Goal: Information Seeking & Learning: Learn about a topic

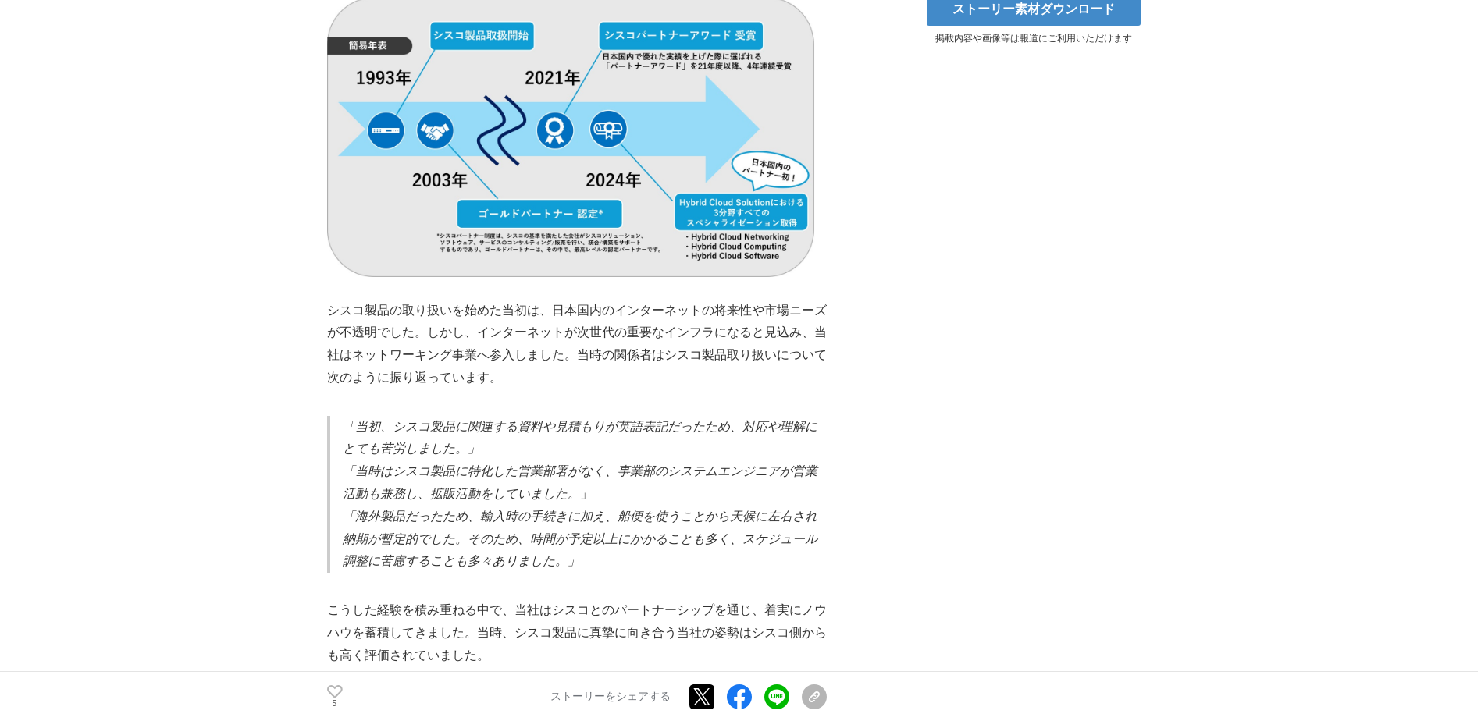
scroll to position [937, 0]
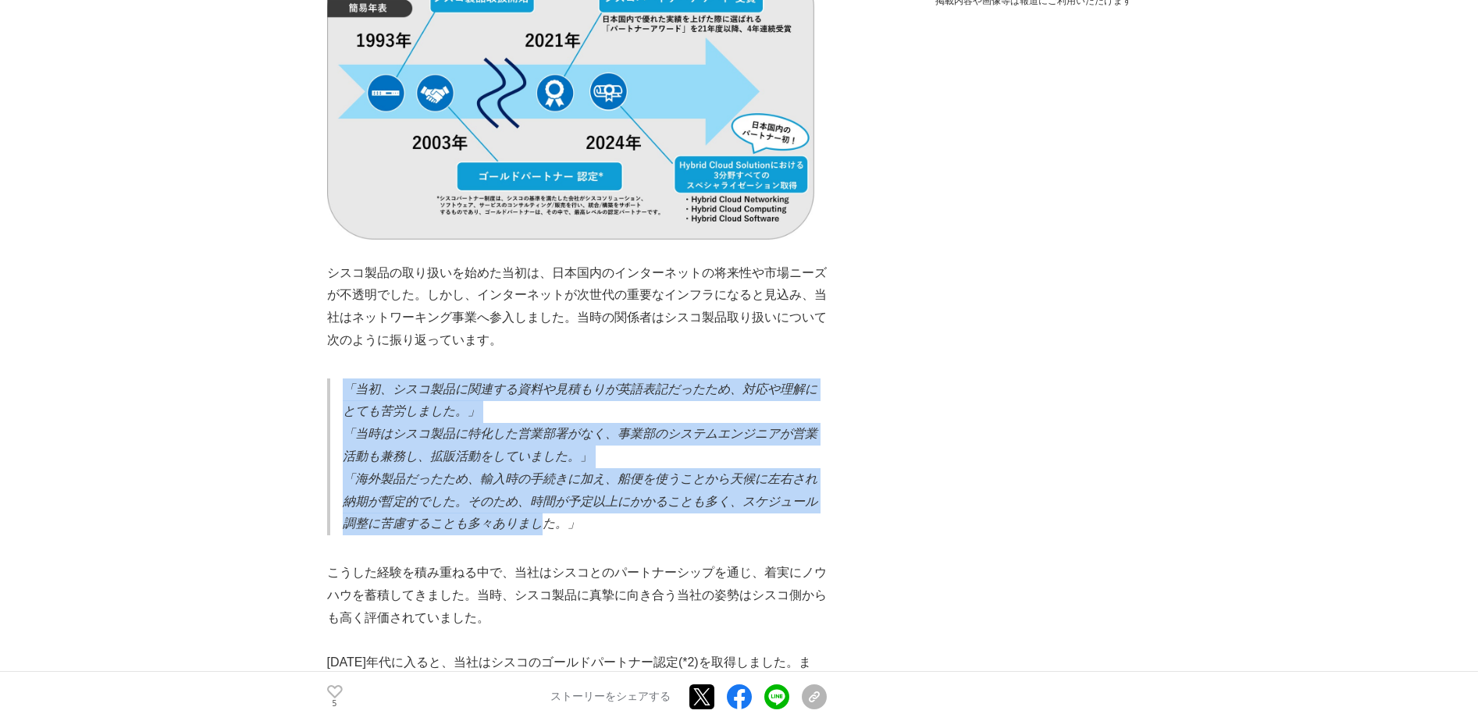
drag, startPoint x: 336, startPoint y: 365, endPoint x: 541, endPoint y: 508, distance: 250.2
click at [541, 415] on blockquote "「当初、シスコ製品に関連する資料や見積もりが英語表記だったため、対応や理解にとても苦労しました。」 「当時はシスコ製品に特化した営業部署がなく、事業部のシステ…" at bounding box center [577, 458] width 500 height 158
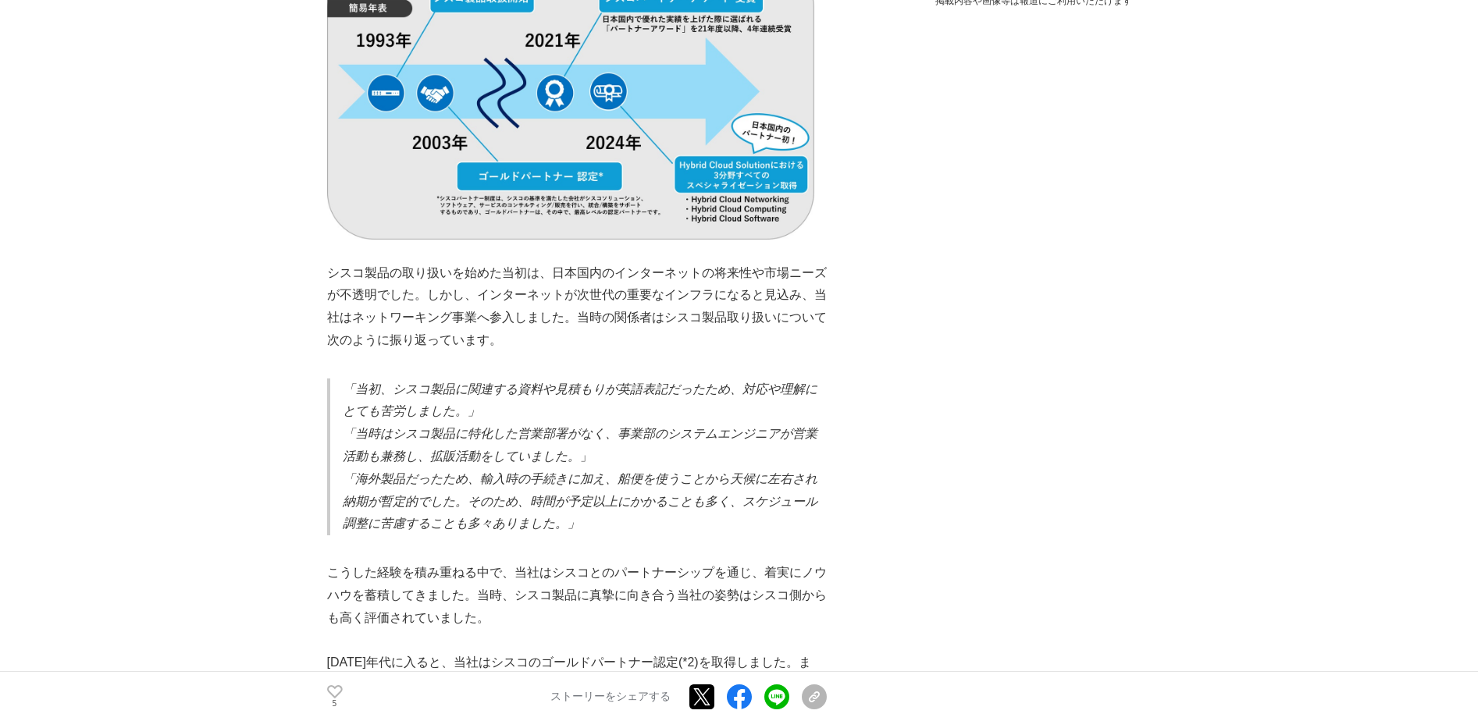
drag, startPoint x: 541, startPoint y: 508, endPoint x: 429, endPoint y: 539, distance: 115.9
click at [429, 415] on p at bounding box center [577, 551] width 500 height 23
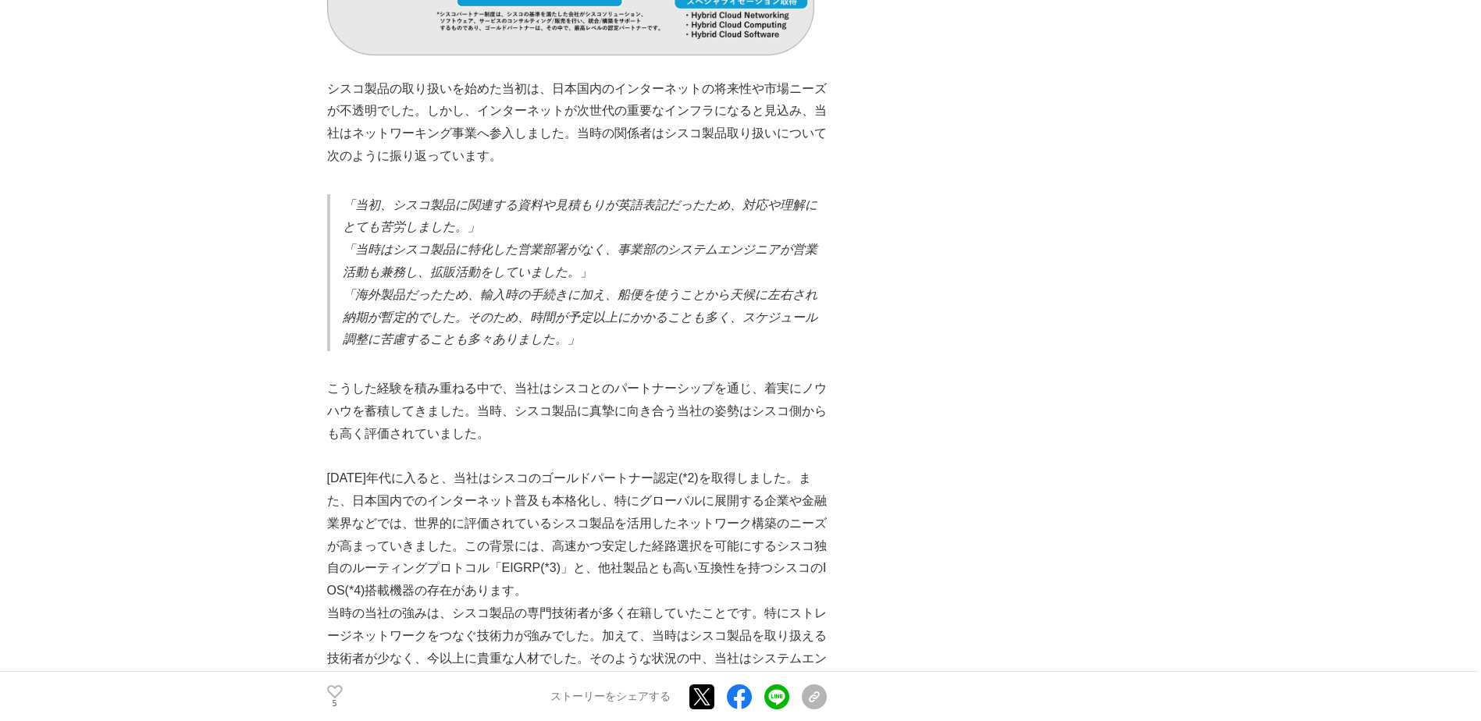
scroll to position [1171, 0]
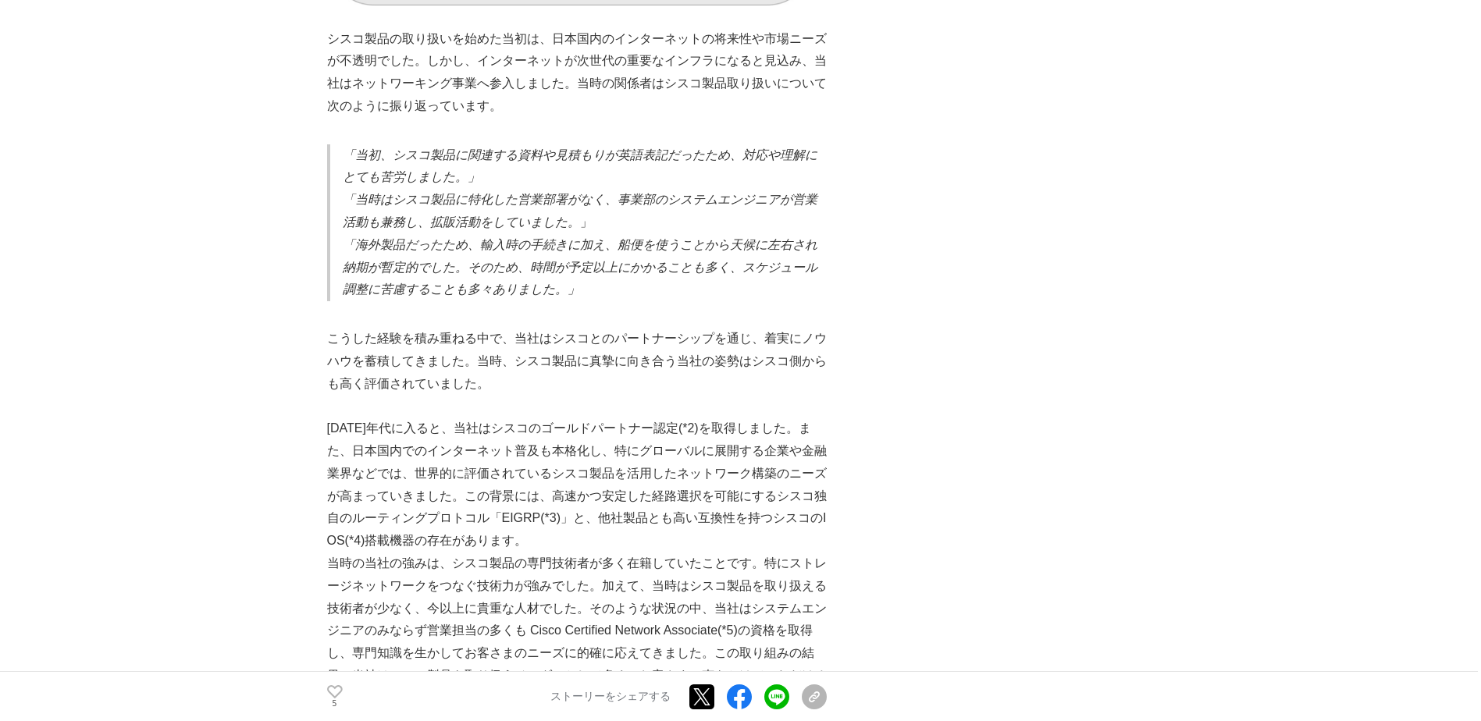
click at [511, 415] on p "[DATE]年代に入ると、当社はシスコのゴールドパートナー認定(*2)を取得しました。また、日本国内でのインターネット普及も本格化し、特にグローバルに展開する…" at bounding box center [577, 485] width 500 height 135
click at [461, 415] on p "[DATE]年代に入ると、当社はシスコのゴールドパートナー認定(*2)を取得しました。また、日本国内でのインターネット普及も本格化し、特にグローバルに展開する…" at bounding box center [577, 485] width 500 height 135
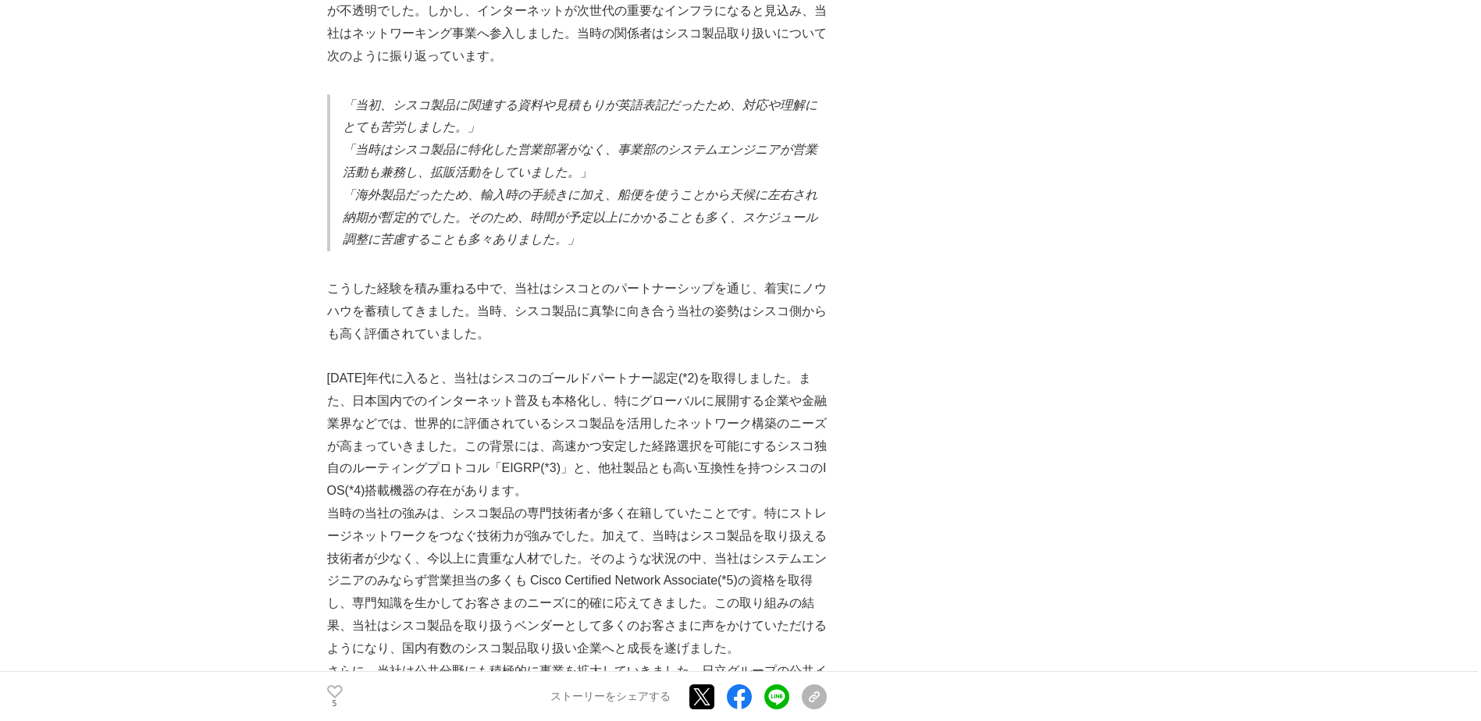
scroll to position [1249, 0]
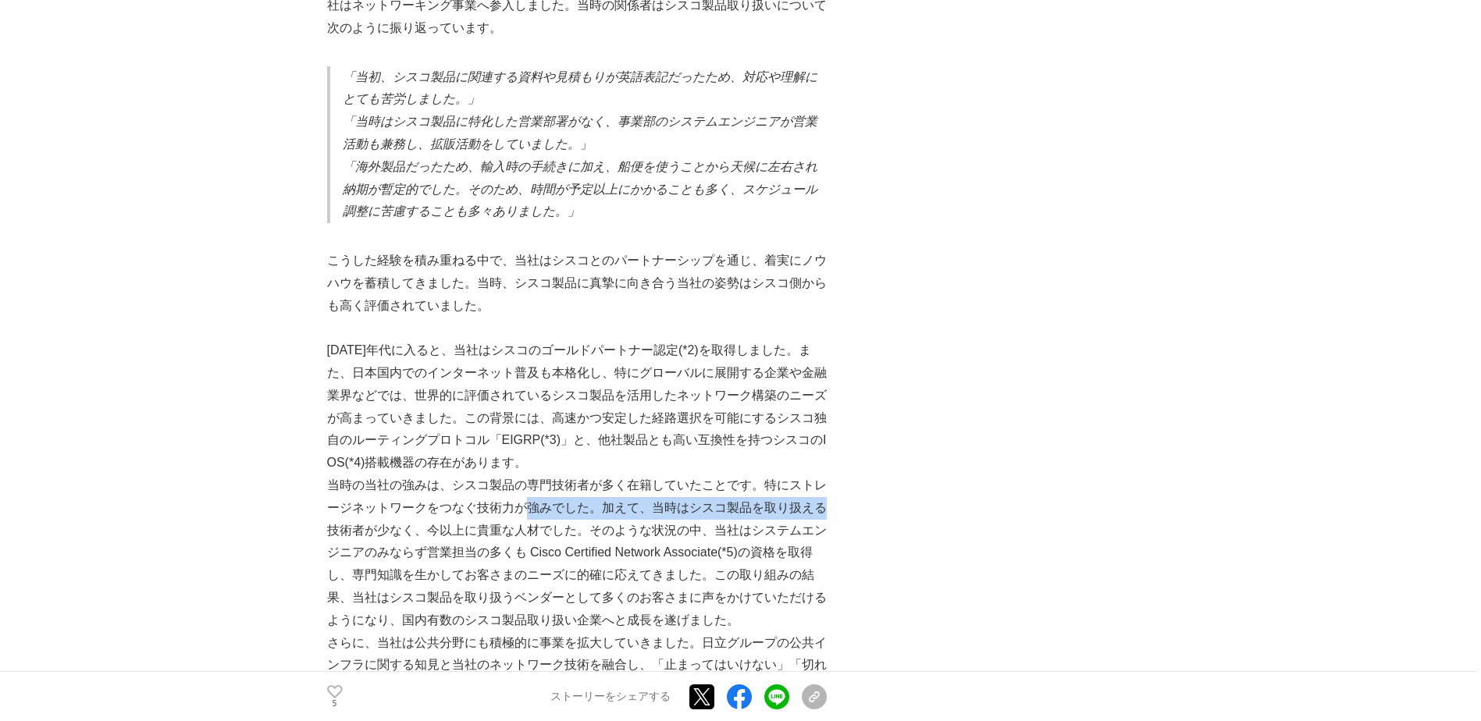
drag, startPoint x: 522, startPoint y: 501, endPoint x: 825, endPoint y: 505, distance: 303.0
click at [825, 415] on p "当時の当社の強みは、シスコ製品の専門技術者が多く在籍していたことです。特にストレージネットワークをつなぐ技術力が強みでした。加えて、当時はシスコ製品を取り扱え…" at bounding box center [577, 554] width 500 height 158
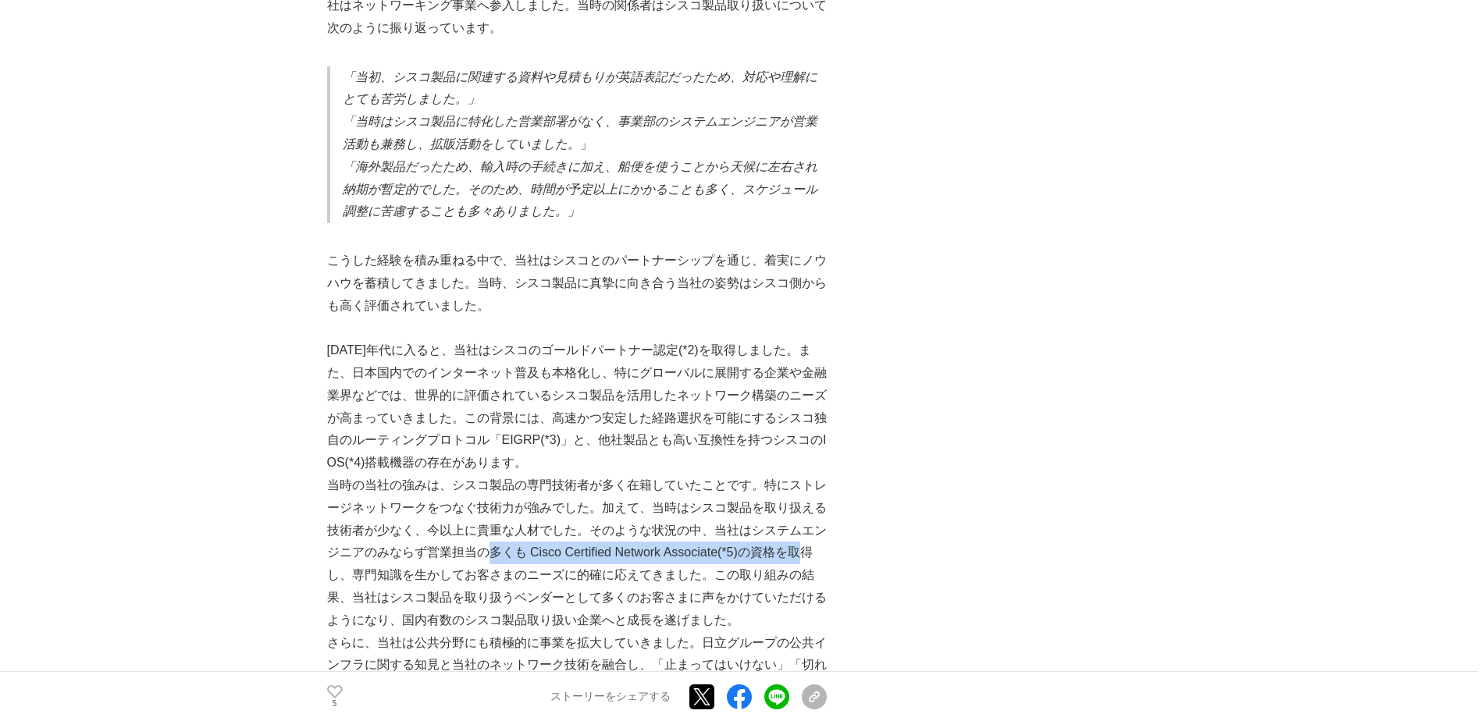
drag, startPoint x: 493, startPoint y: 540, endPoint x: 821, endPoint y: 537, distance: 328.7
click at [821, 415] on p "当時の当社の強みは、シスコ製品の専門技術者が多く在籍していたことです。特にストレージネットワークをつなぐ技術力が強みでした。加えて、当時はシスコ製品を取り扱え…" at bounding box center [577, 554] width 500 height 158
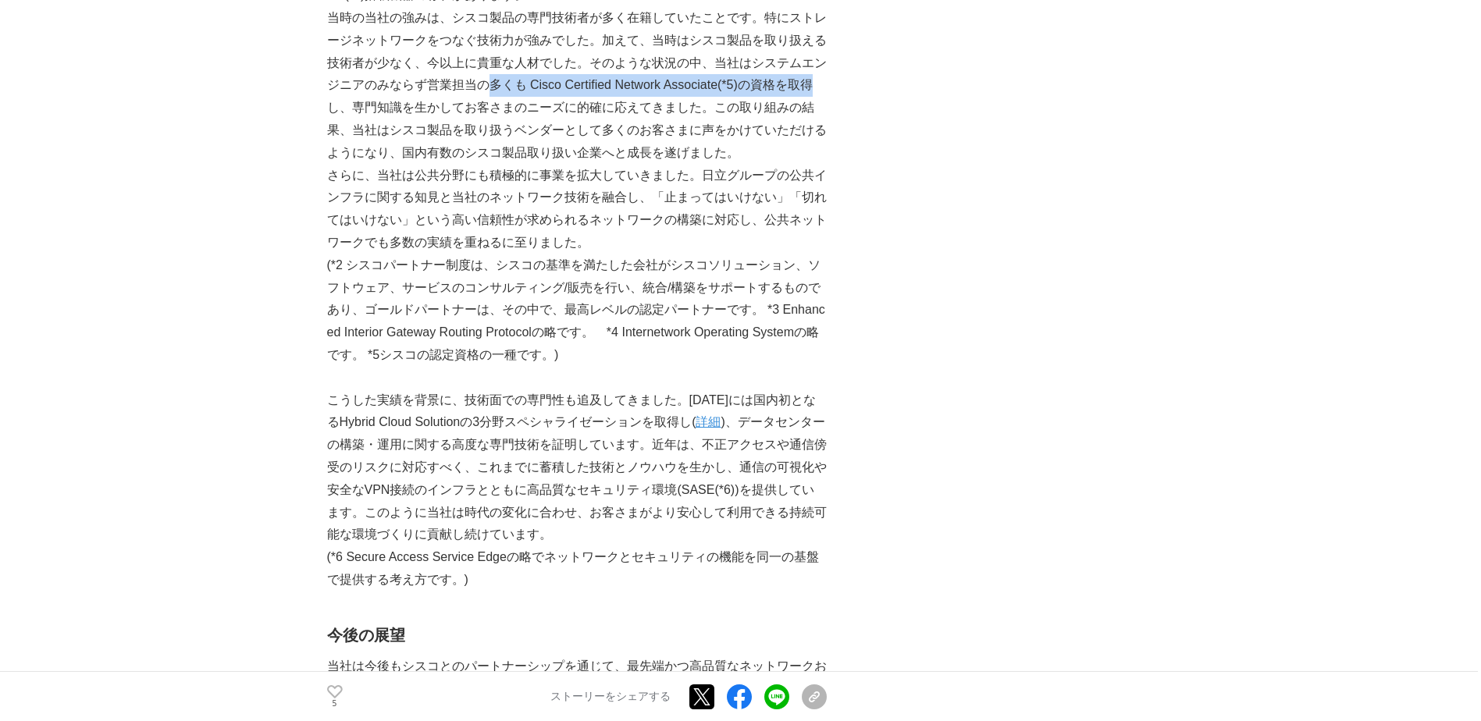
scroll to position [1718, 0]
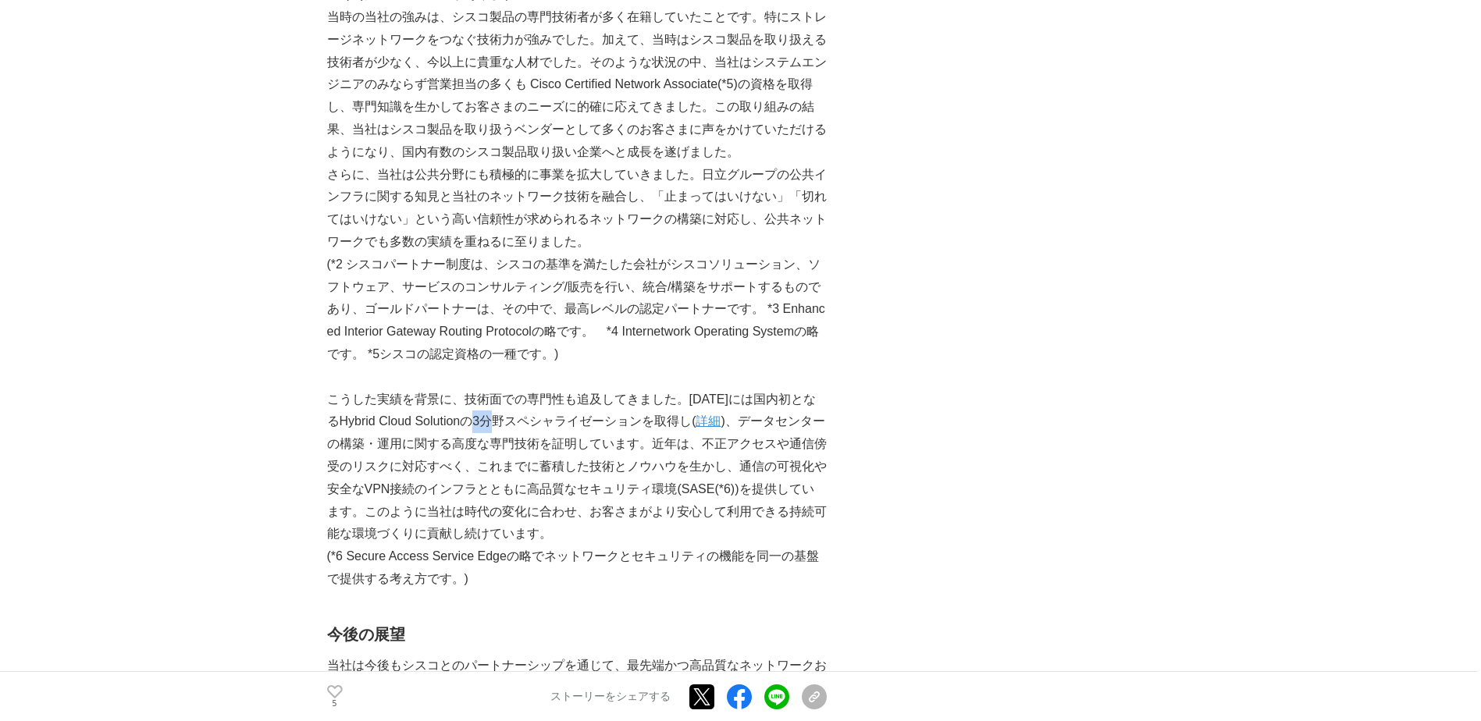
drag, startPoint x: 497, startPoint y: 407, endPoint x: 515, endPoint y: 421, distance: 22.8
click at [515, 415] on p "こうした実績を背景に、技術面での専門性も追及してきました。[DATE]には国内初となるHybrid Cloud Solutionの3分野スペシャライゼーション…" at bounding box center [577, 468] width 500 height 158
drag, startPoint x: 622, startPoint y: 426, endPoint x: 618, endPoint y: 439, distance: 13.6
click at [618, 415] on p "こうした実績を背景に、技術面での専門性も追及してきました。[DATE]には国内初となるHybrid Cloud Solutionの3分野スペシャライゼーション…" at bounding box center [577, 468] width 500 height 158
drag, startPoint x: 618, startPoint y: 440, endPoint x: 377, endPoint y: 480, distance: 243.9
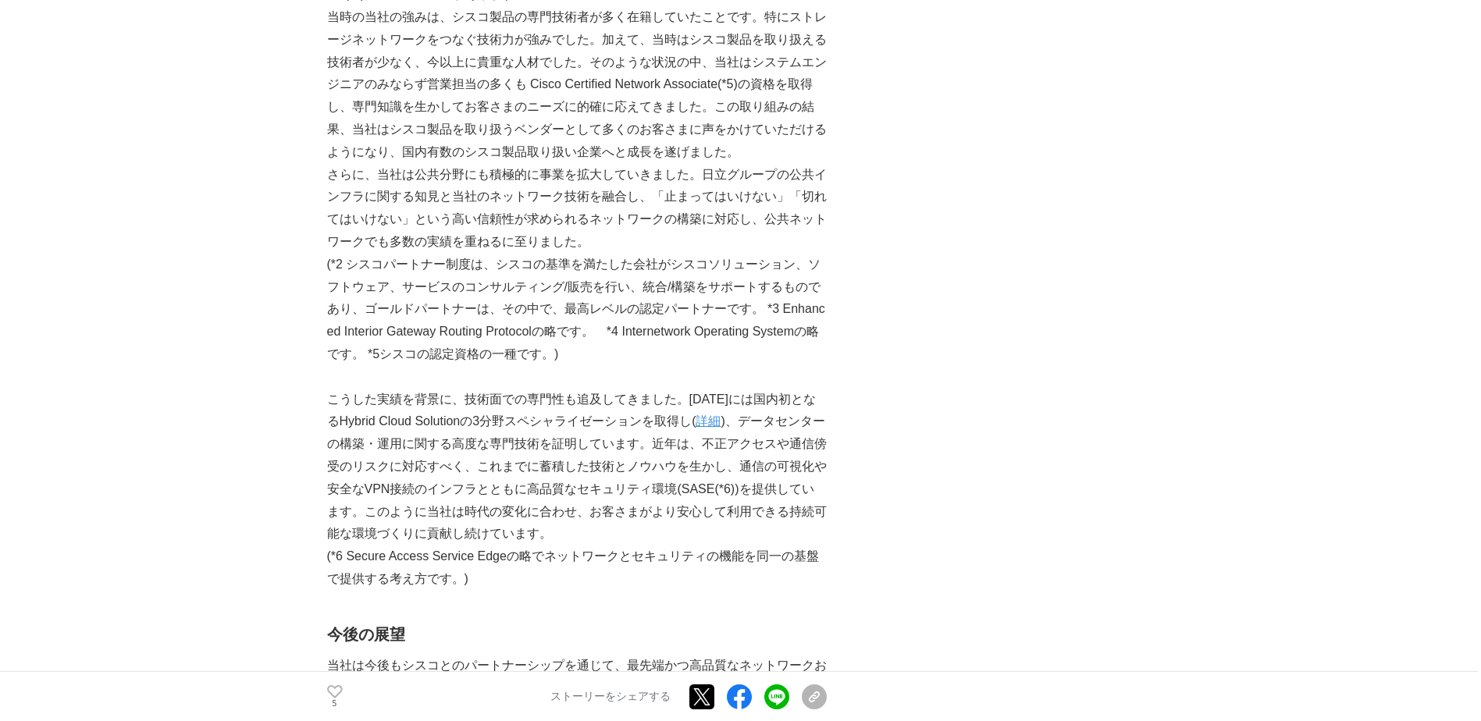
click at [377, 415] on p "こうした実績を背景に、技術面での専門性も追及してきました。[DATE]には国内初となるHybrid Cloud Solutionの3分野スペシャライゼーション…" at bounding box center [577, 468] width 500 height 158
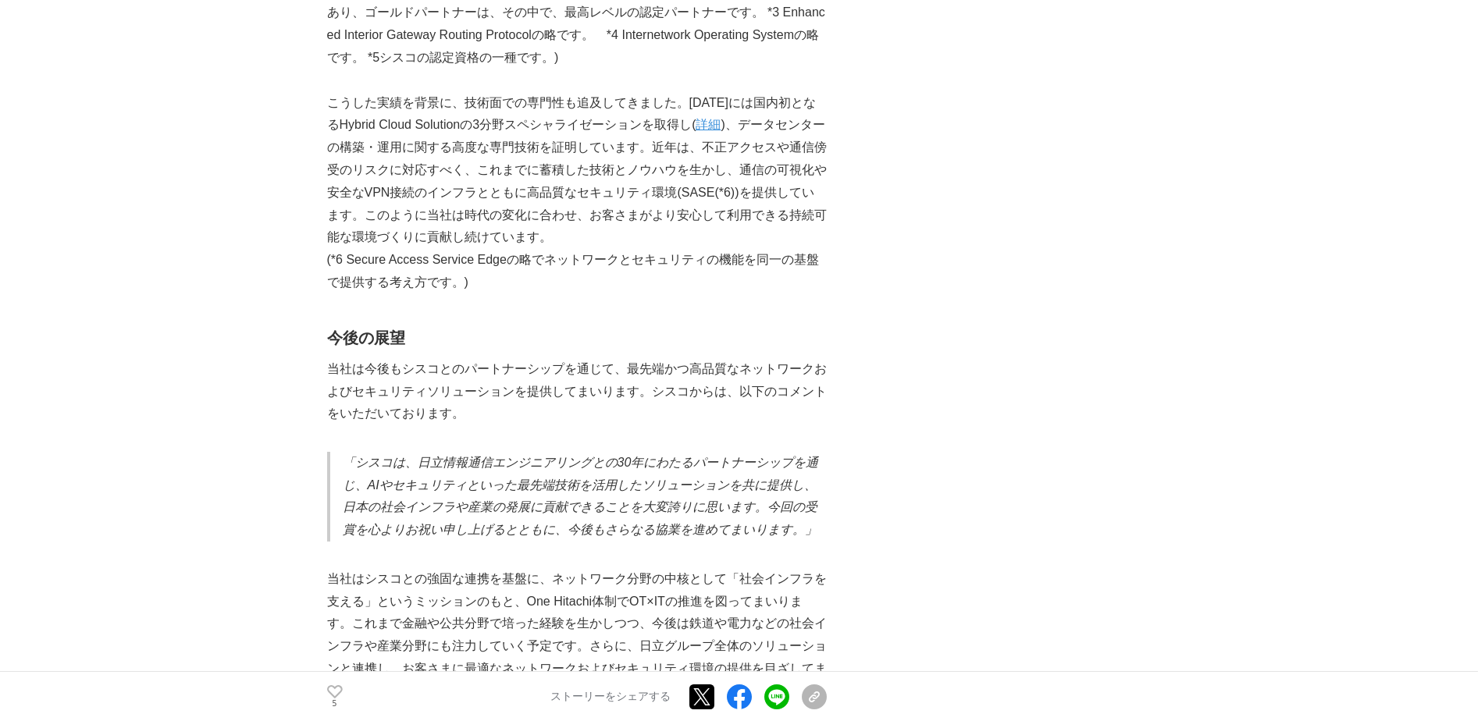
scroll to position [2030, 0]
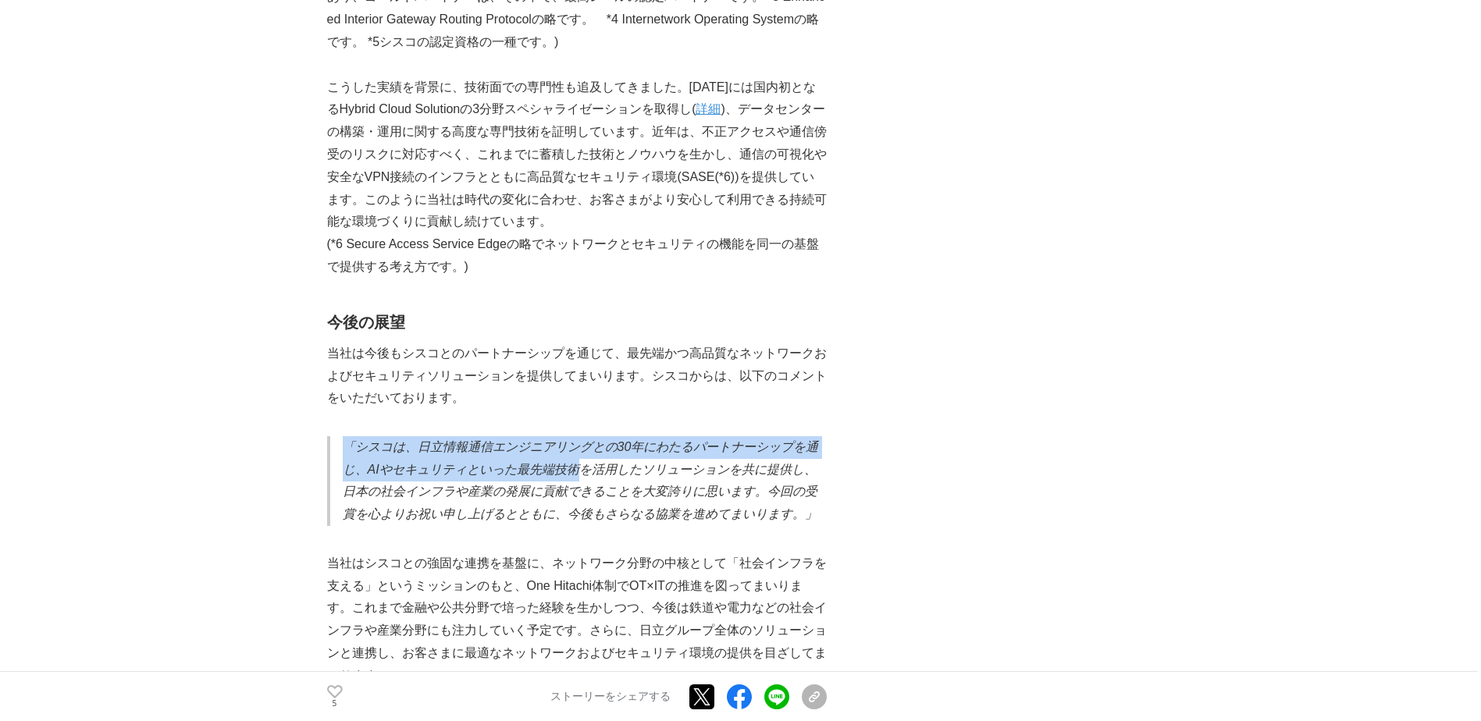
drag, startPoint x: 340, startPoint y: 440, endPoint x: 585, endPoint y: 472, distance: 246.4
click at [585, 415] on blockquote "「シスコは、日立情報通信エンジニアリングとの30年にわたるパートナーシップを通じ、AIやセキュリティといった最先端技術を活用したソリューションを共に提供し、日…" at bounding box center [577, 481] width 500 height 90
click at [386, 415] on em "「シスコは、日立情報通信エンジニアリングとの30年にわたるパートナーシップを通じ、AIやセキュリティといった最先端技術を活用したソリューションを共に提供し、日…" at bounding box center [581, 480] width 476 height 80
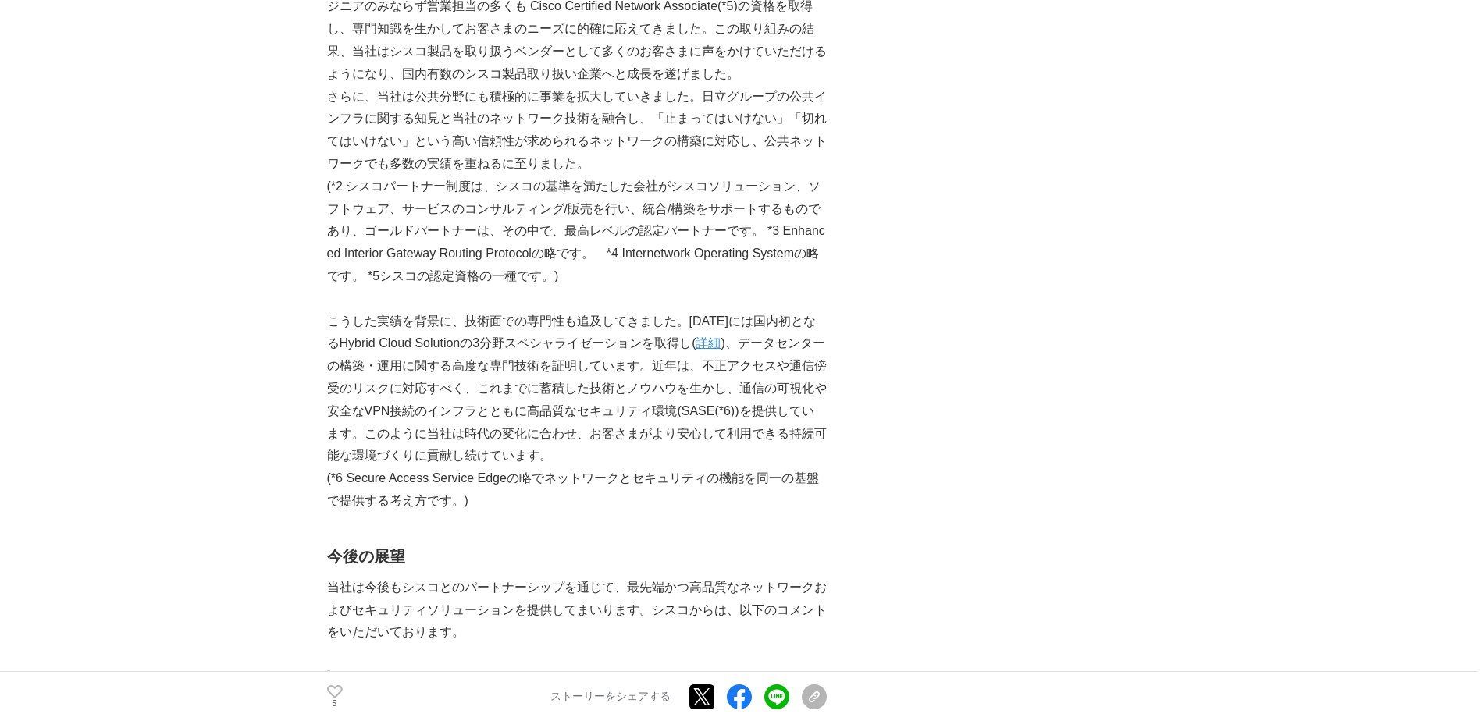
scroll to position [1562, 0]
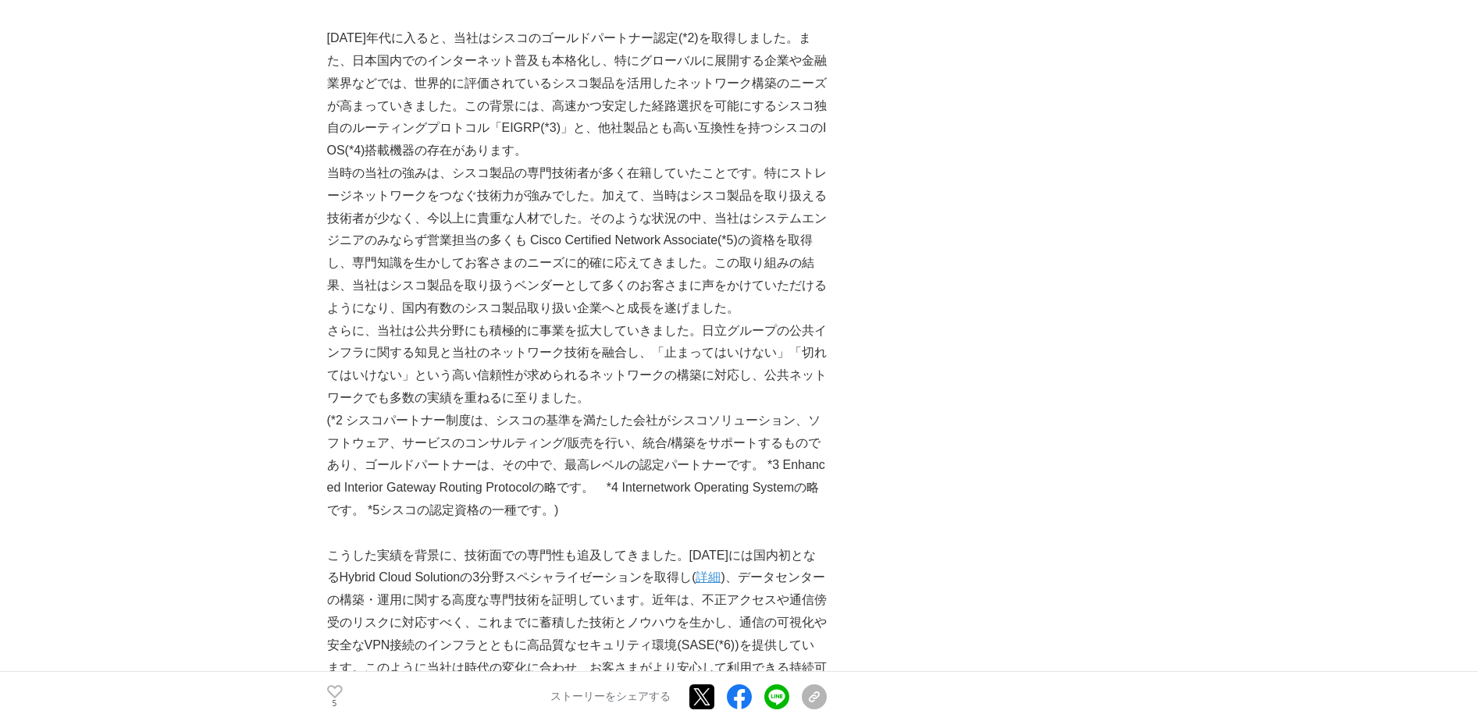
click at [721, 415] on link "詳細" at bounding box center [708, 577] width 25 height 13
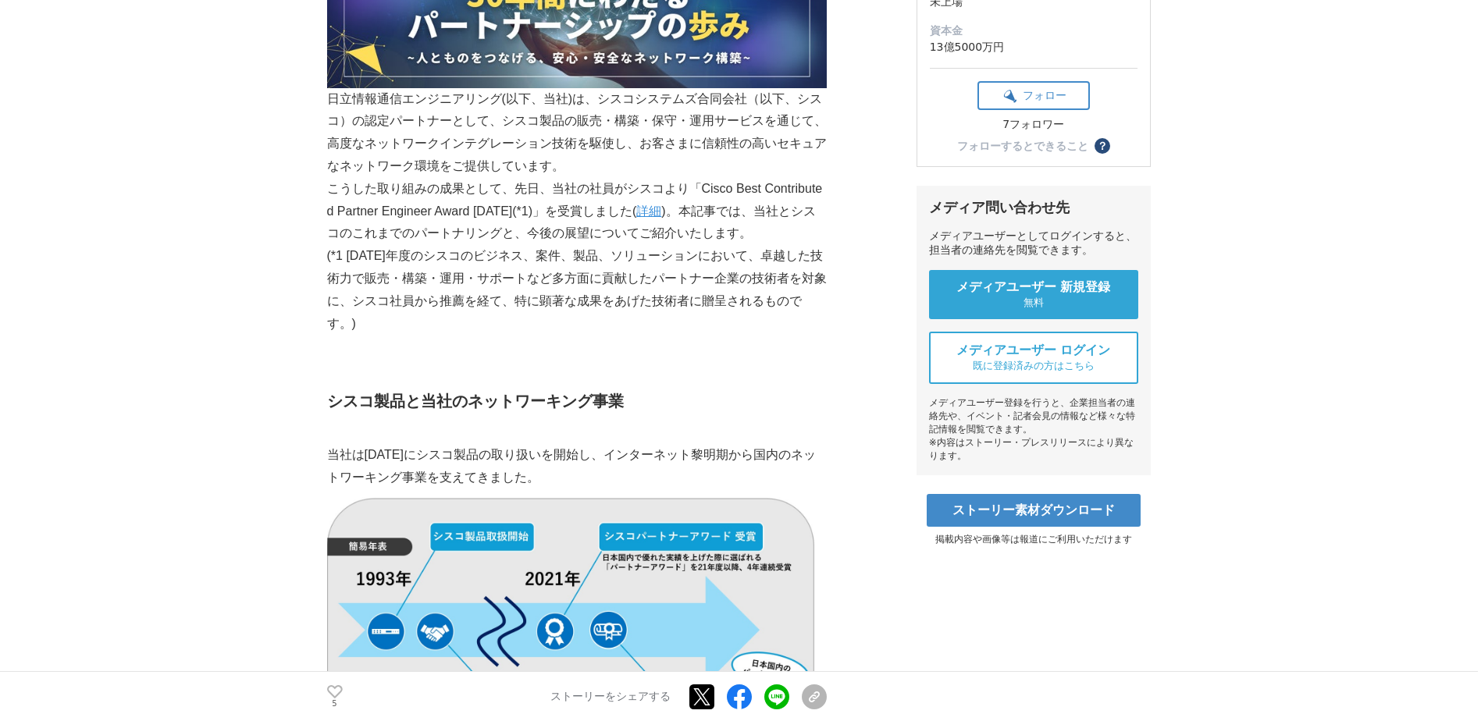
scroll to position [390, 0]
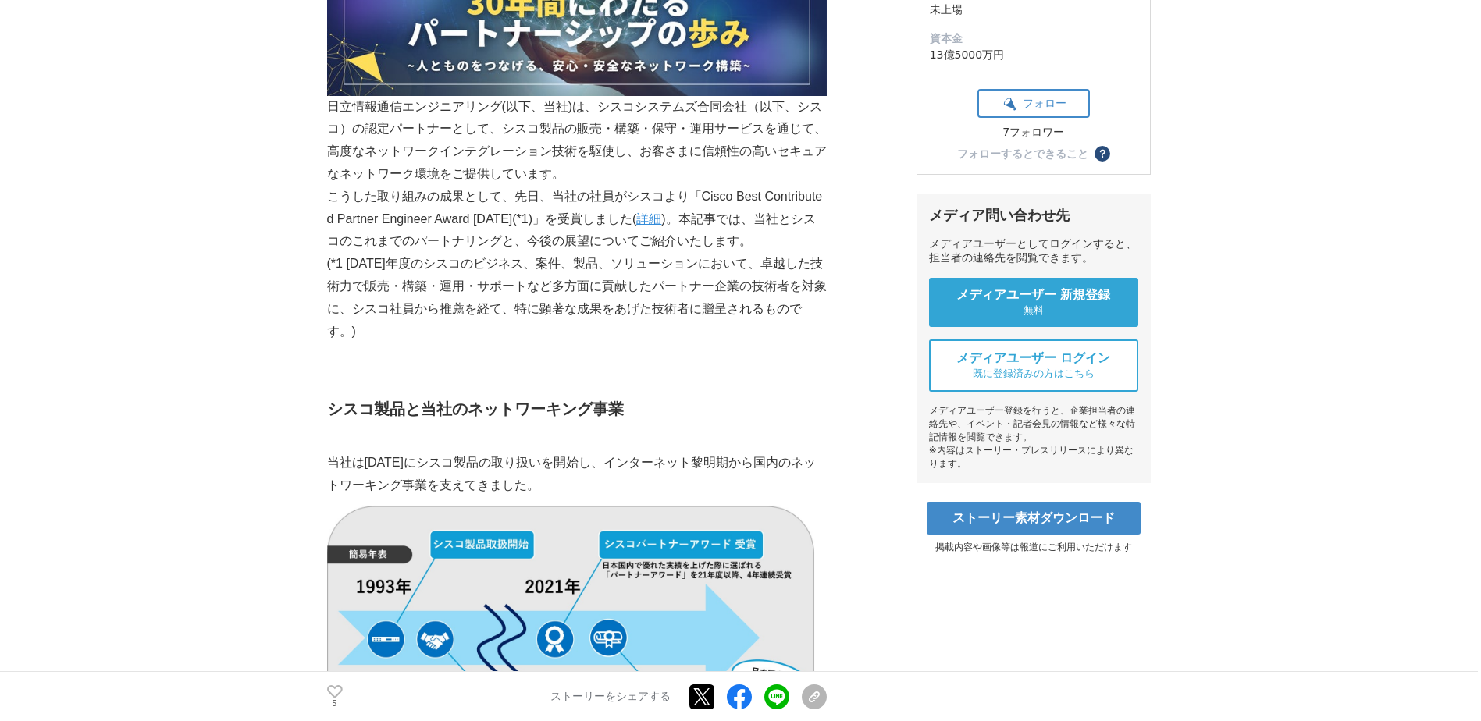
click at [657, 225] on link "詳細" at bounding box center [648, 218] width 25 height 13
